Goal: Task Accomplishment & Management: Use online tool/utility

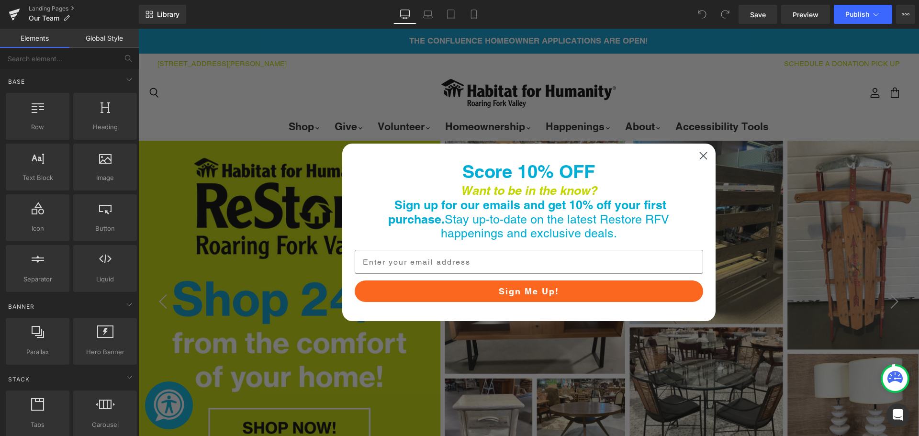
drag, startPoint x: 138, startPoint y: 29, endPoint x: 699, endPoint y: 154, distance: 574.6
click at [700, 153] on circle "Close dialog" at bounding box center [703, 156] width 16 height 16
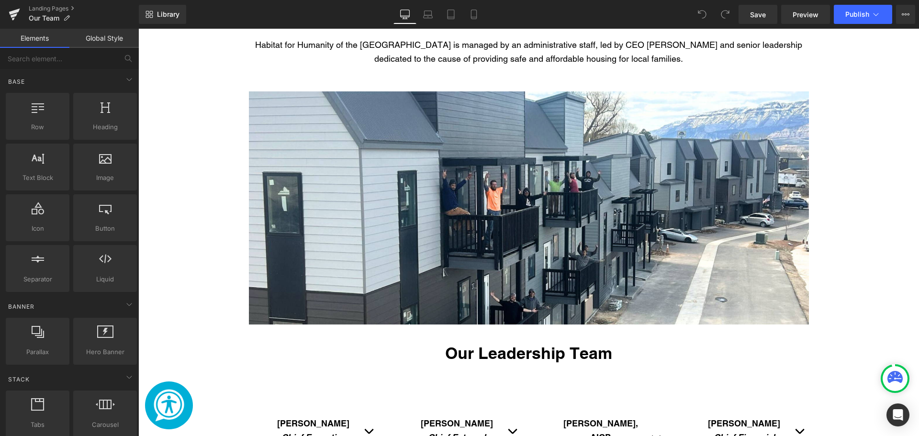
scroll to position [718, 0]
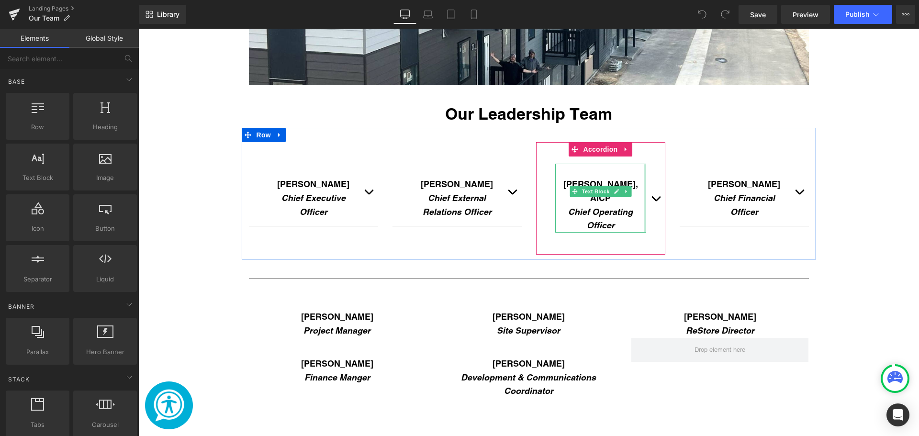
click at [644, 179] on div "Main content" at bounding box center [645, 198] width 2 height 69
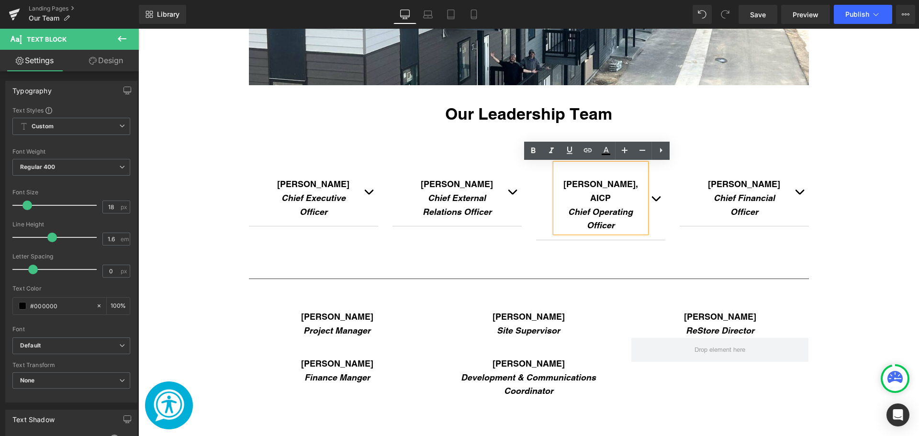
click at [358, 228] on div "[PERSON_NAME] Chief Executive Officer Text Block [PERSON_NAME] brings over 15 y…" at bounding box center [313, 191] width 129 height 99
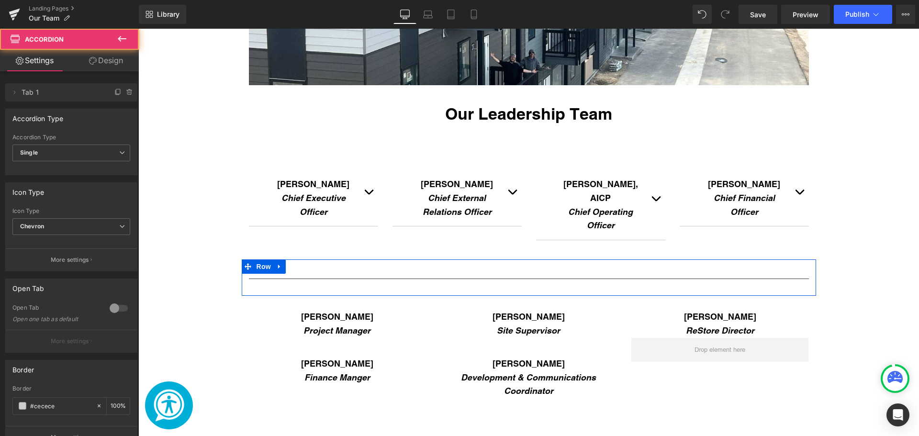
click at [456, 259] on div "Separator Row" at bounding box center [529, 277] width 574 height 36
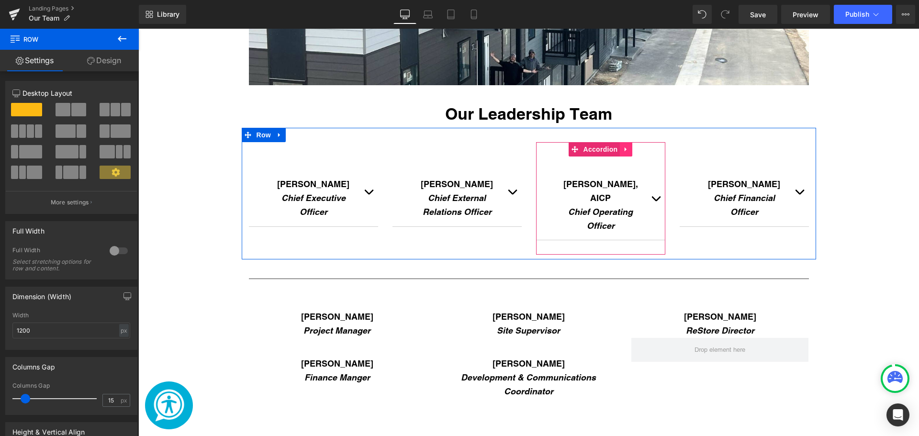
click at [623, 151] on icon "Main content" at bounding box center [626, 149] width 7 height 7
click at [629, 152] on icon "Main content" at bounding box center [632, 149] width 7 height 7
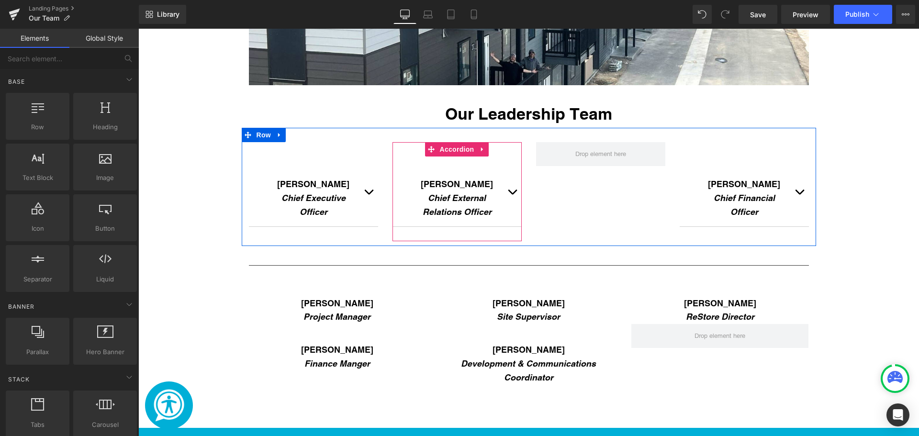
click at [418, 146] on div "[PERSON_NAME] Chief External Relations Officer Text Block [PERSON_NAME] brings …" at bounding box center [456, 191] width 129 height 99
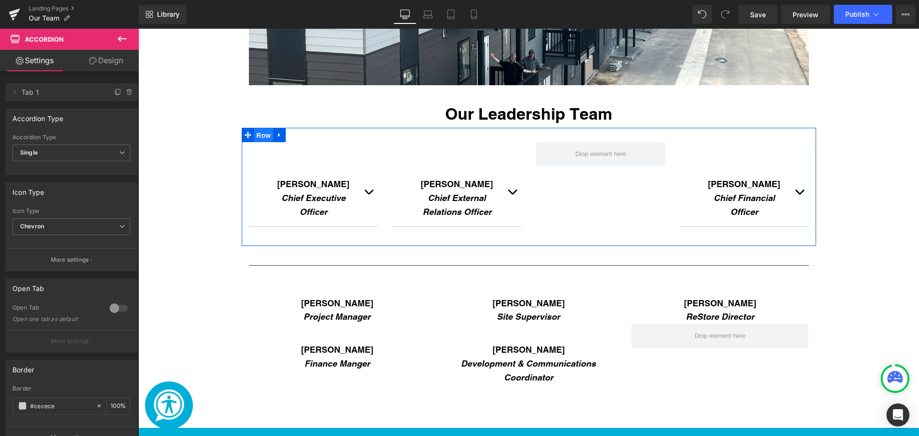
click at [264, 135] on span "Row" at bounding box center [263, 135] width 19 height 14
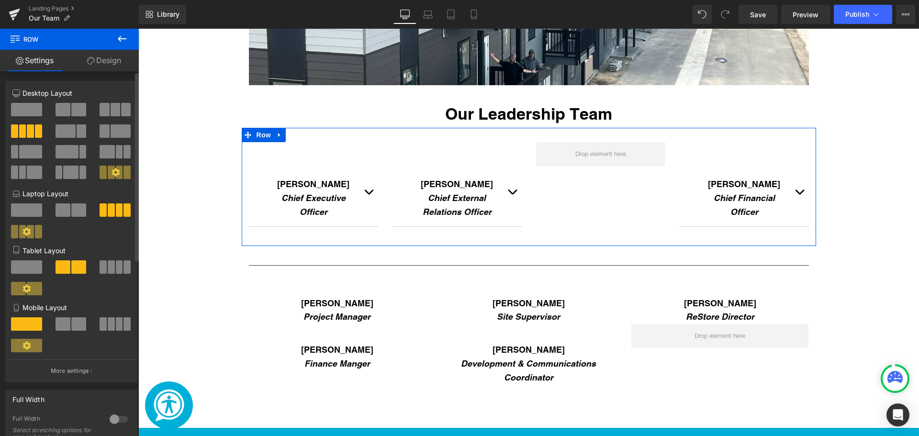
click at [129, 110] on div at bounding box center [115, 113] width 45 height 21
click at [115, 111] on span at bounding box center [116, 109] width 10 height 13
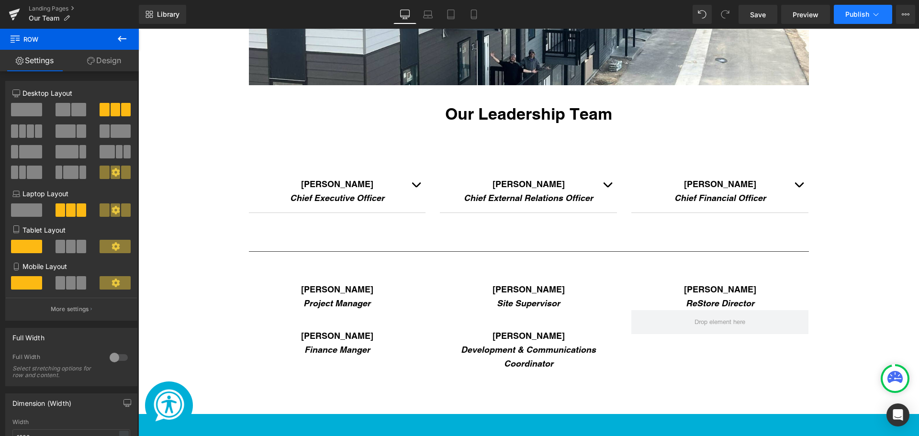
click at [859, 16] on span "Publish" at bounding box center [857, 15] width 24 height 8
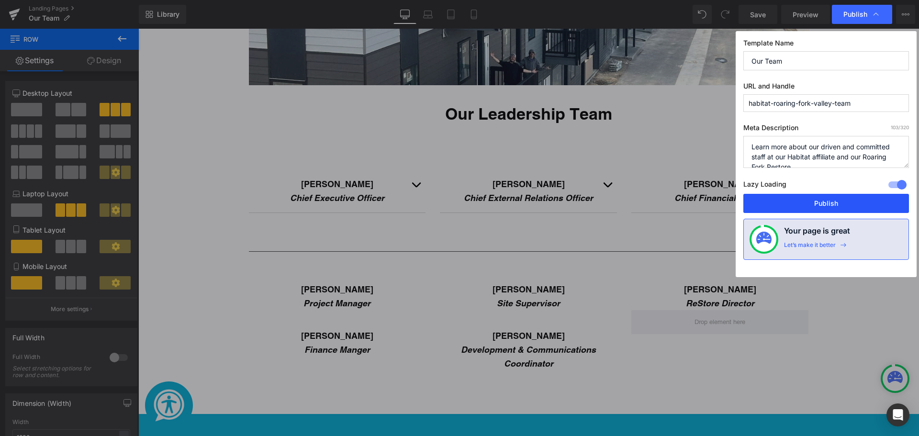
click at [837, 204] on button "Publish" at bounding box center [826, 203] width 166 height 19
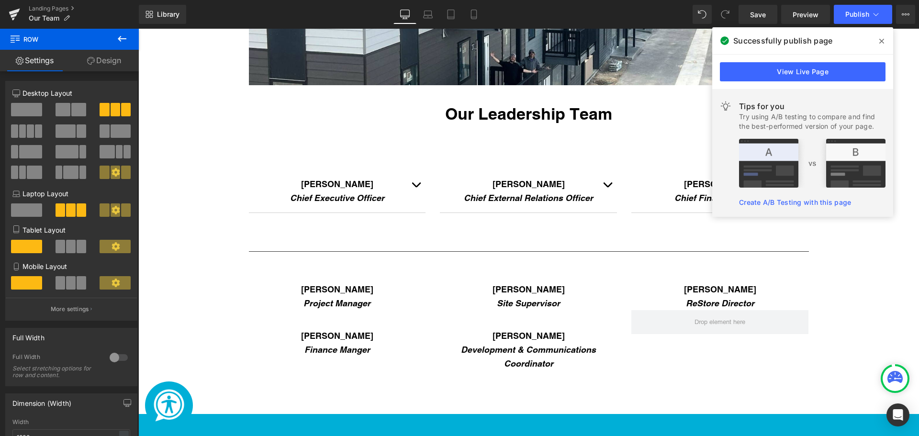
click at [881, 42] on icon at bounding box center [881, 41] width 5 height 5
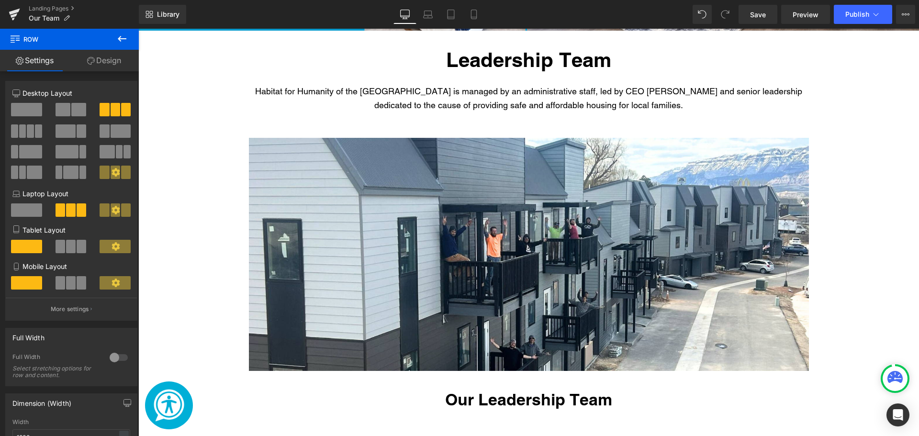
scroll to position [431, 0]
